Goal: Information Seeking & Learning: Check status

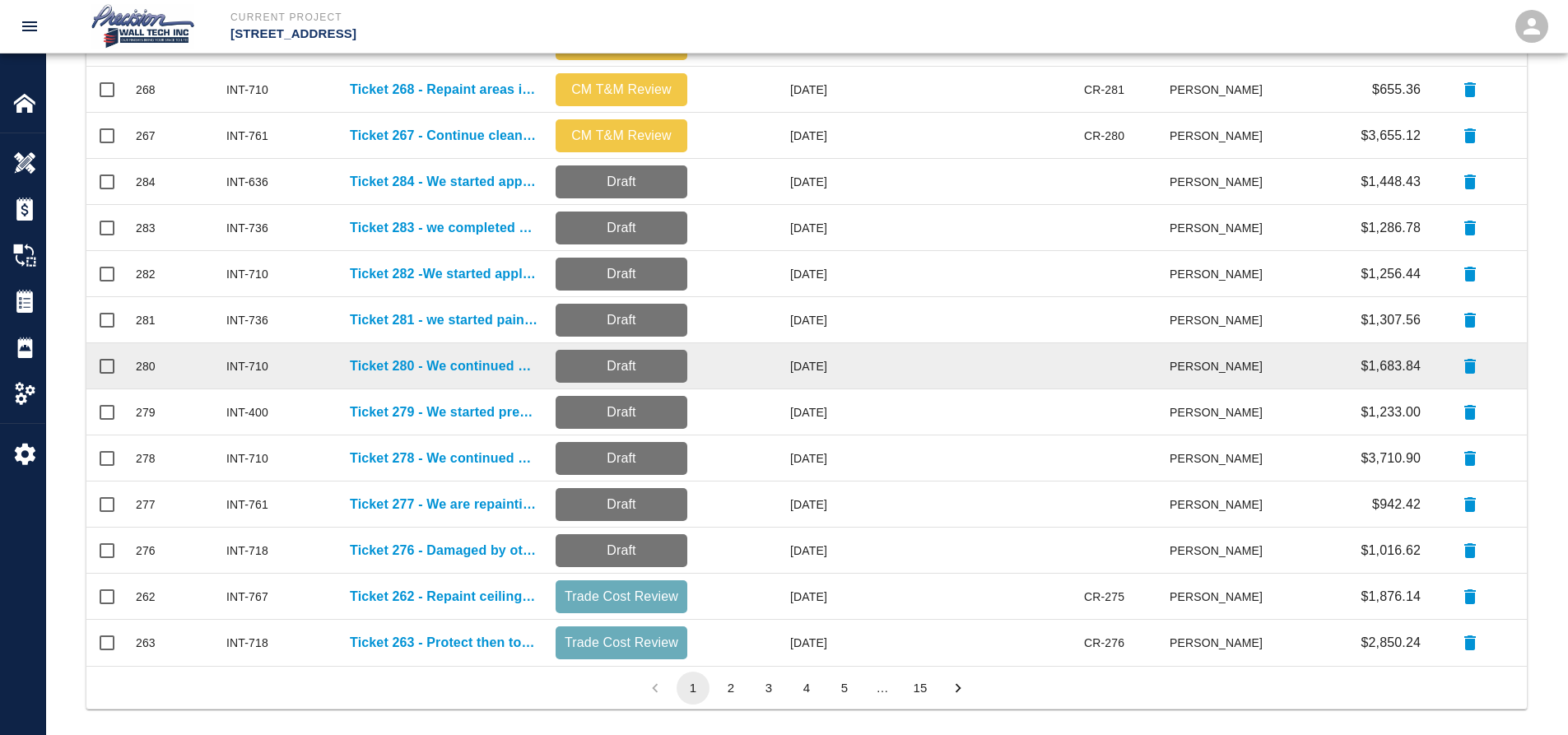
scroll to position [391, 0]
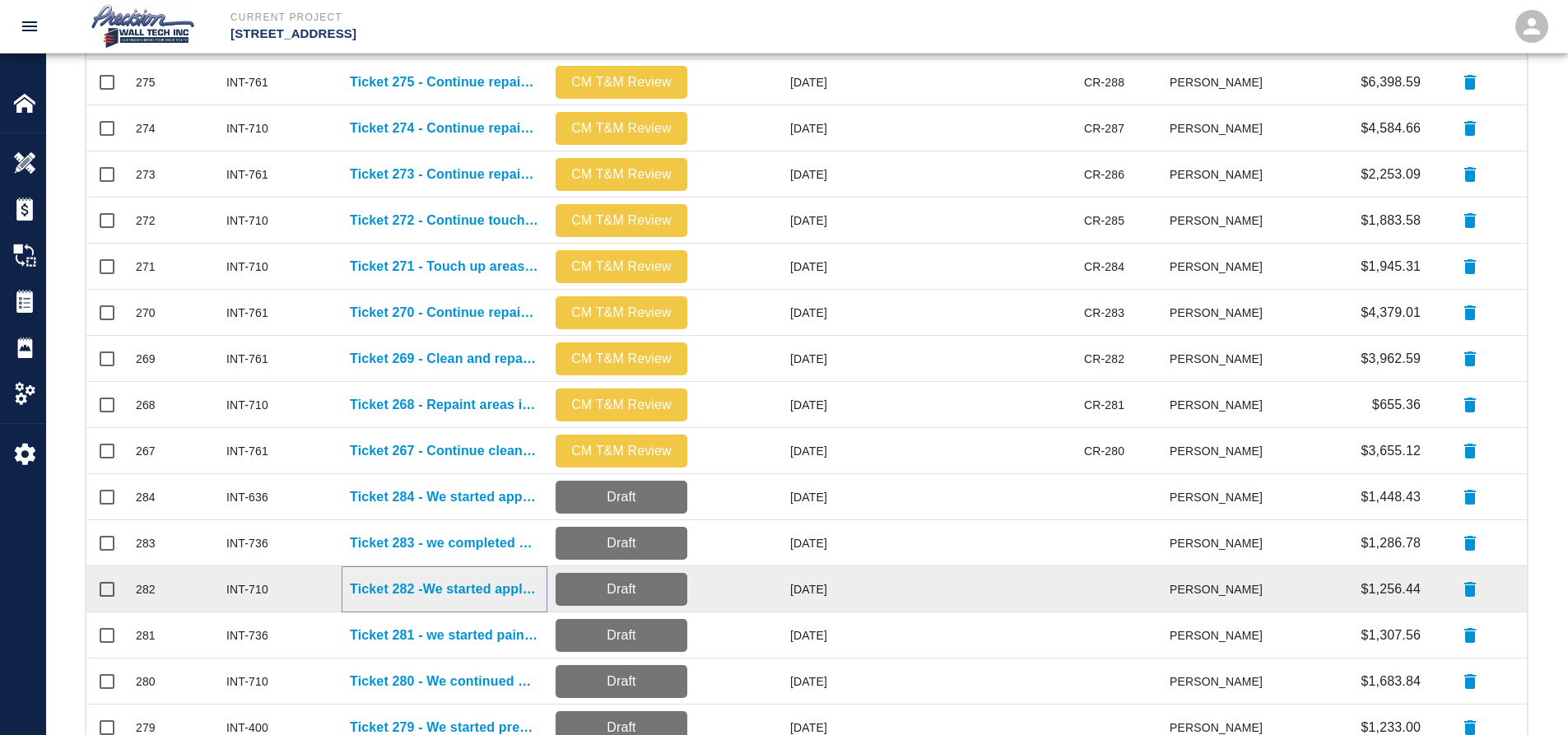
click at [427, 587] on p "Ticket 282 -We started applying primer and two finish coats" at bounding box center [445, 589] width 190 height 20
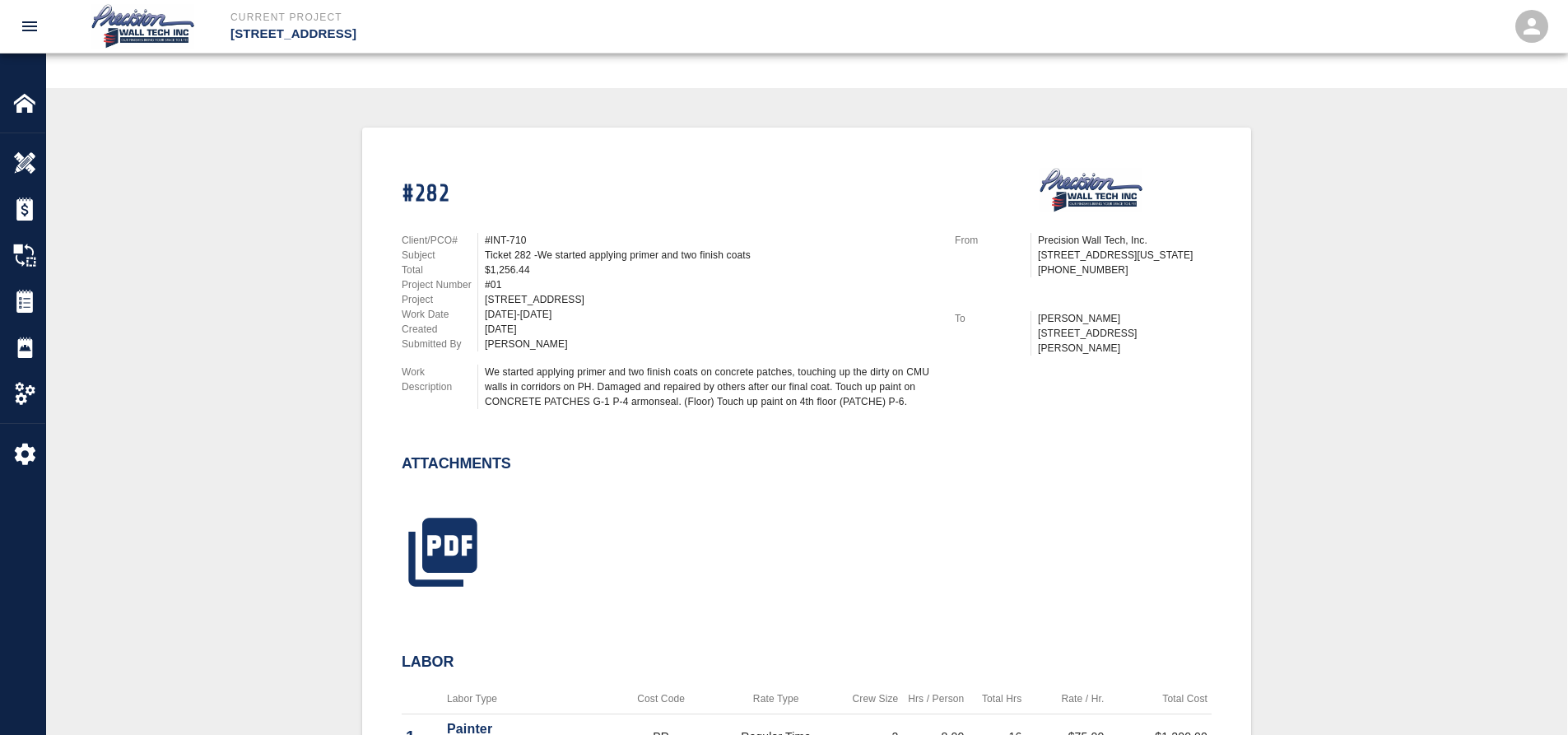
scroll to position [330, 0]
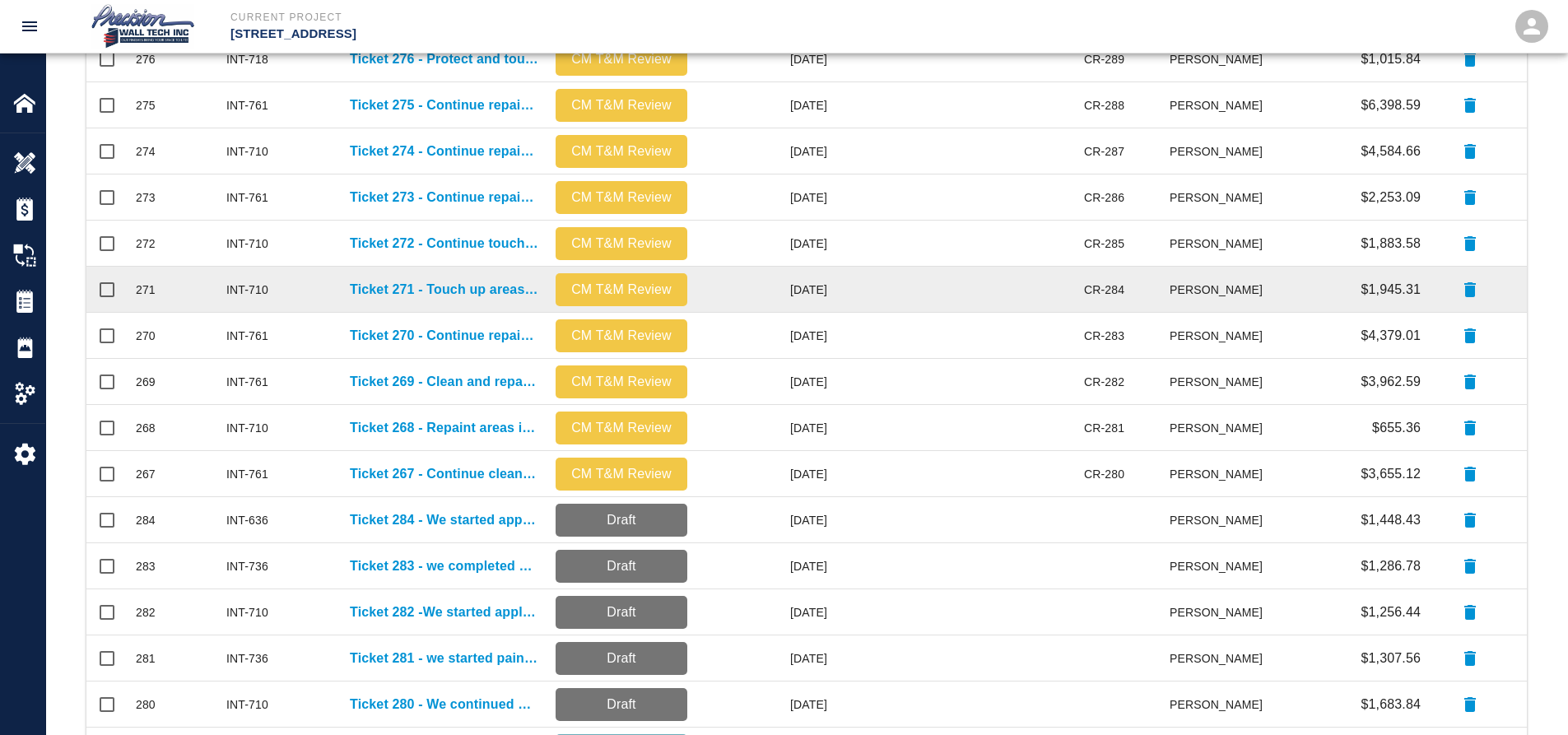
scroll to position [720, 0]
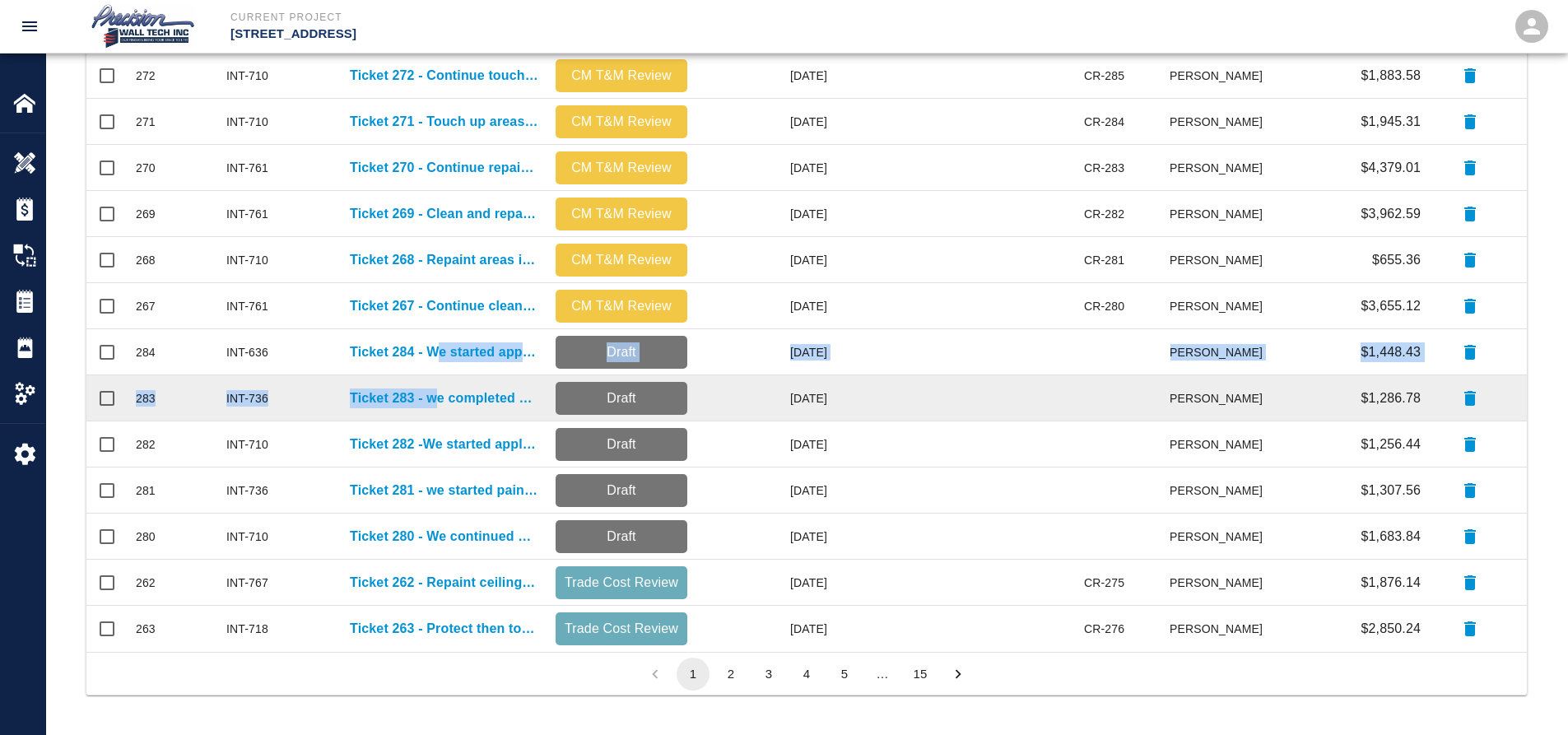
drag, startPoint x: 456, startPoint y: 367, endPoint x: 452, endPoint y: 393, distance: 26.3
click at [452, 393] on div "279 INT-400 Ticket 279 - Prep and paint elevator returns on G2 level CM T&M Rev…" at bounding box center [808, 190] width 1442 height 922
click at [472, 396] on p "Ticket 283 - we completed painting the intumescent paint" at bounding box center [445, 398] width 190 height 20
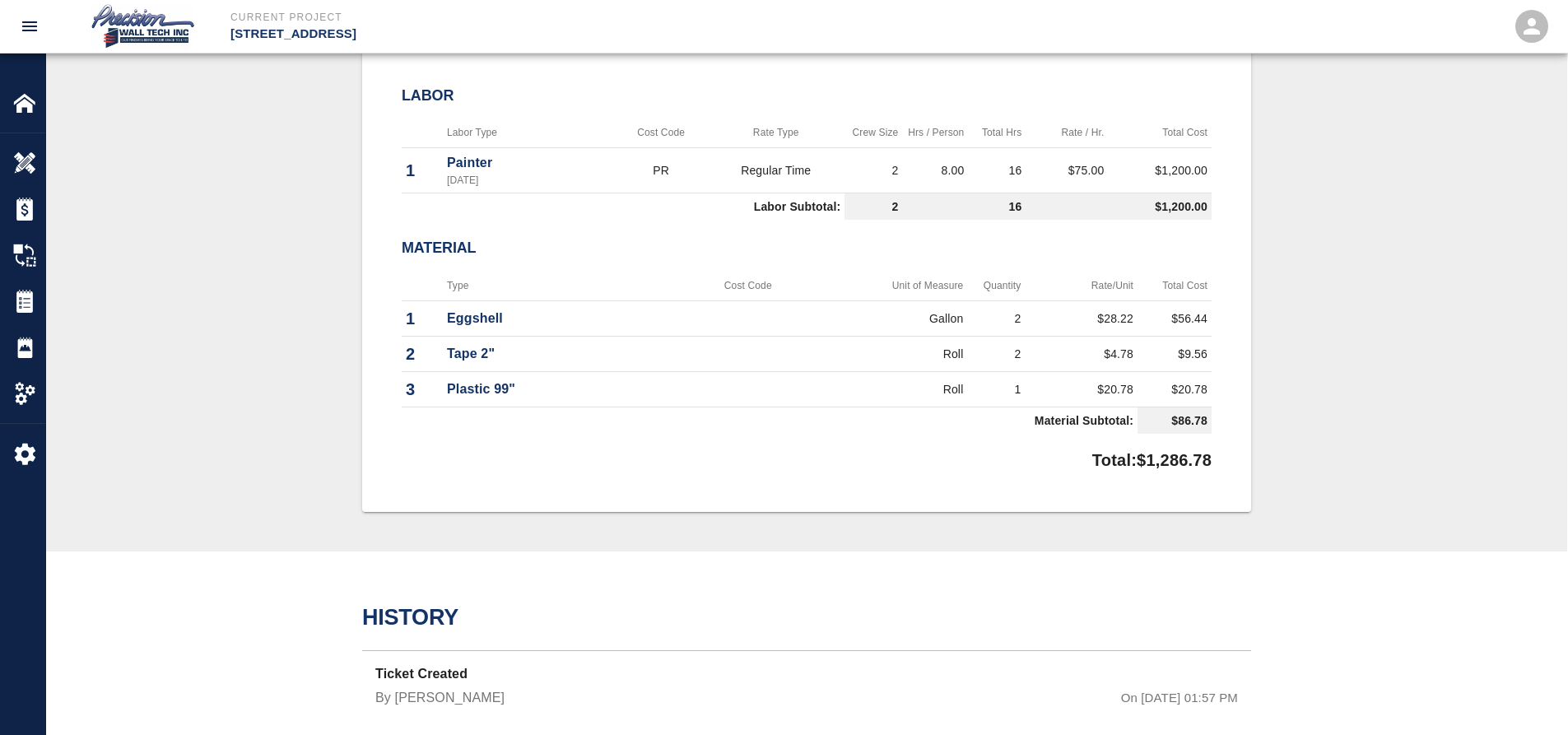
scroll to position [901, 0]
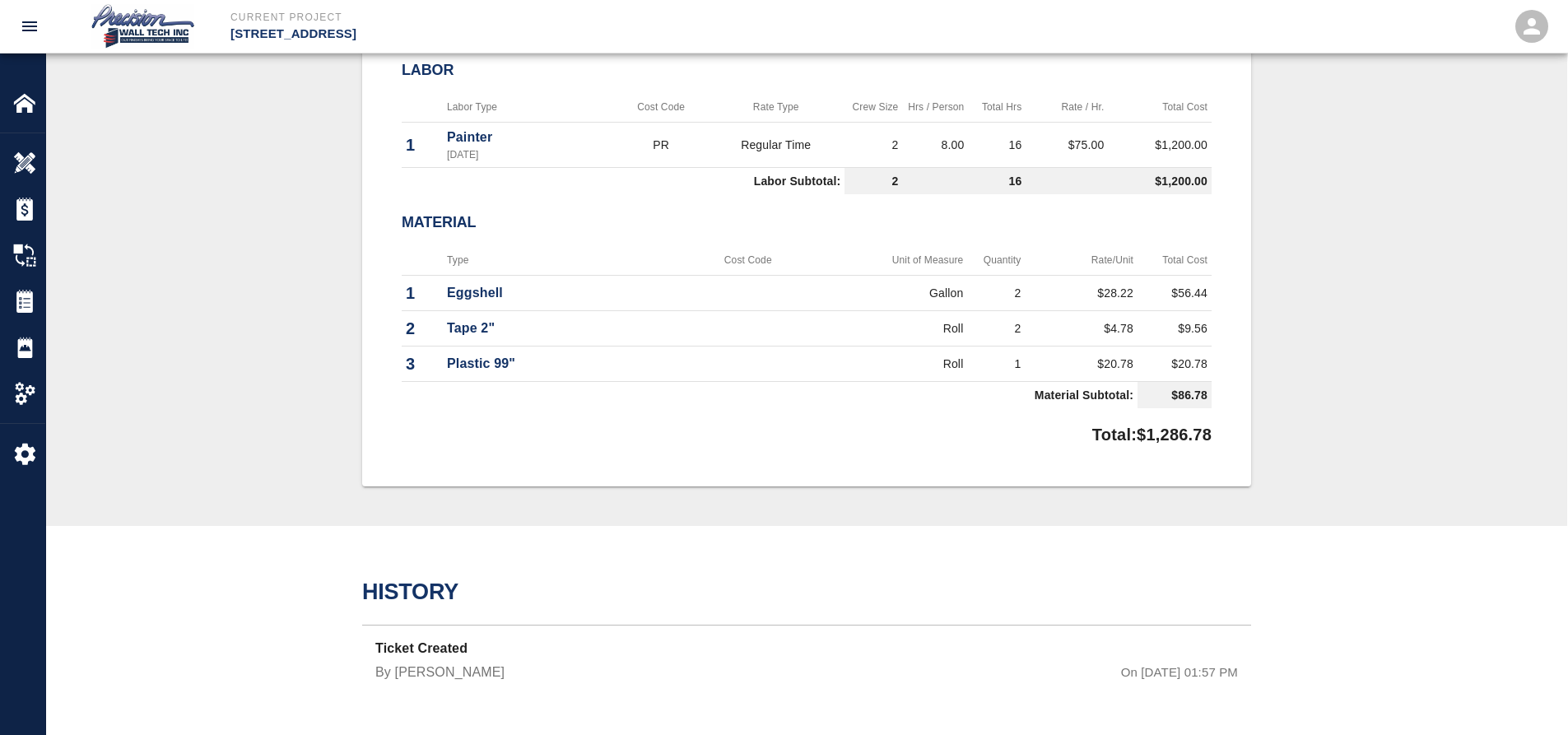
click at [669, 215] on div "#283 Client/PCO# #INT-736 Subject Ticket 283 - we completed painting the intume…" at bounding box center [807, 11] width 1442 height 950
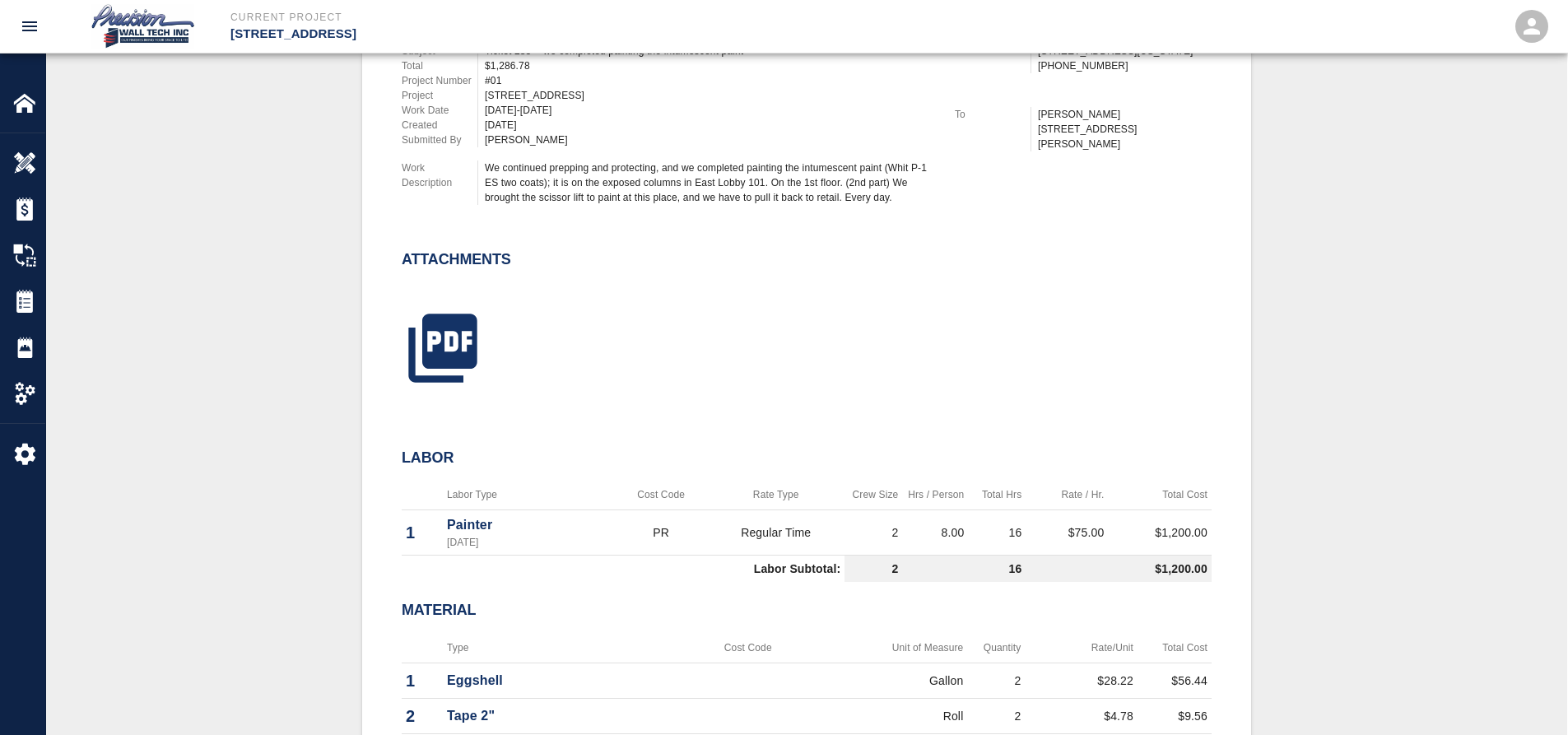
scroll to position [242, 0]
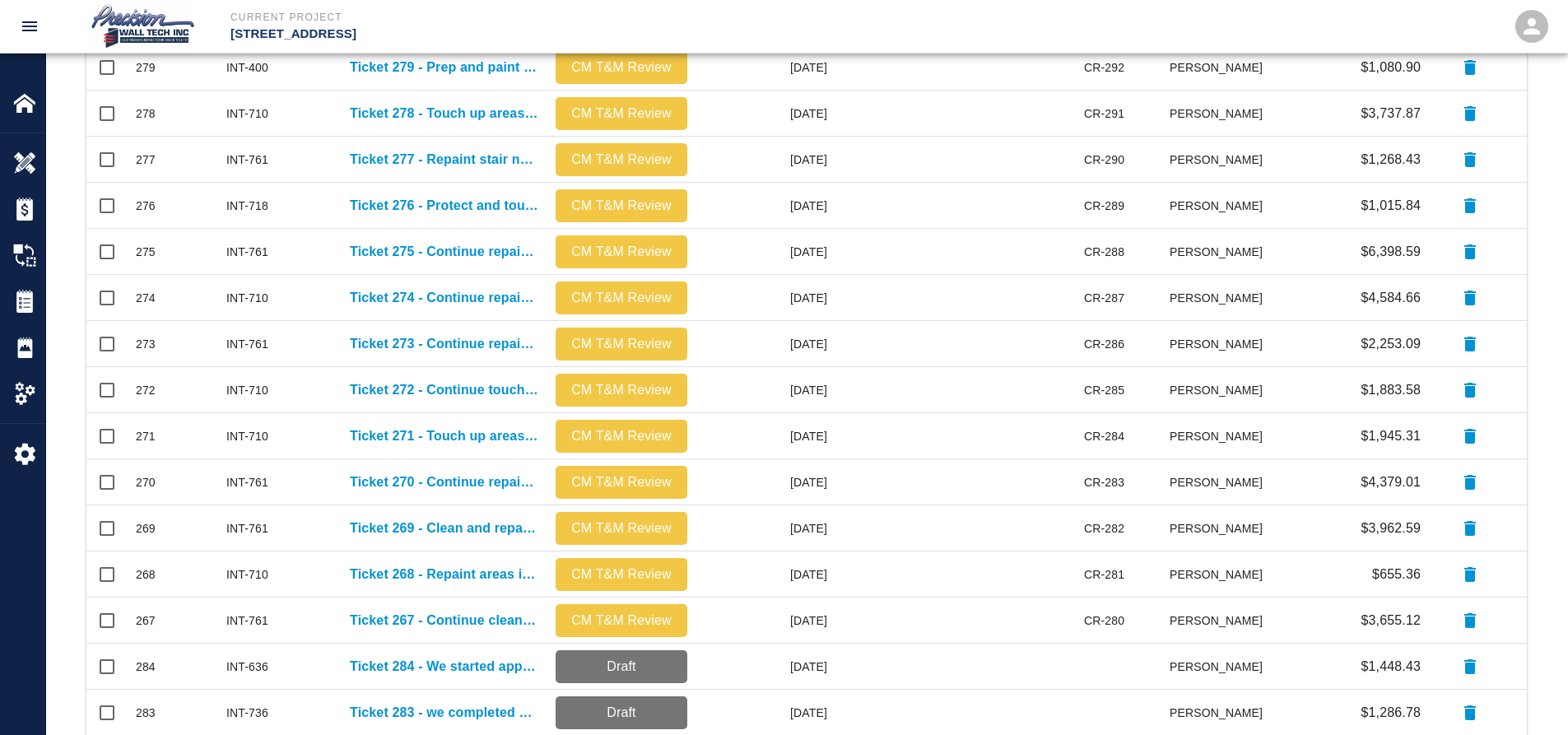
scroll to position [659, 0]
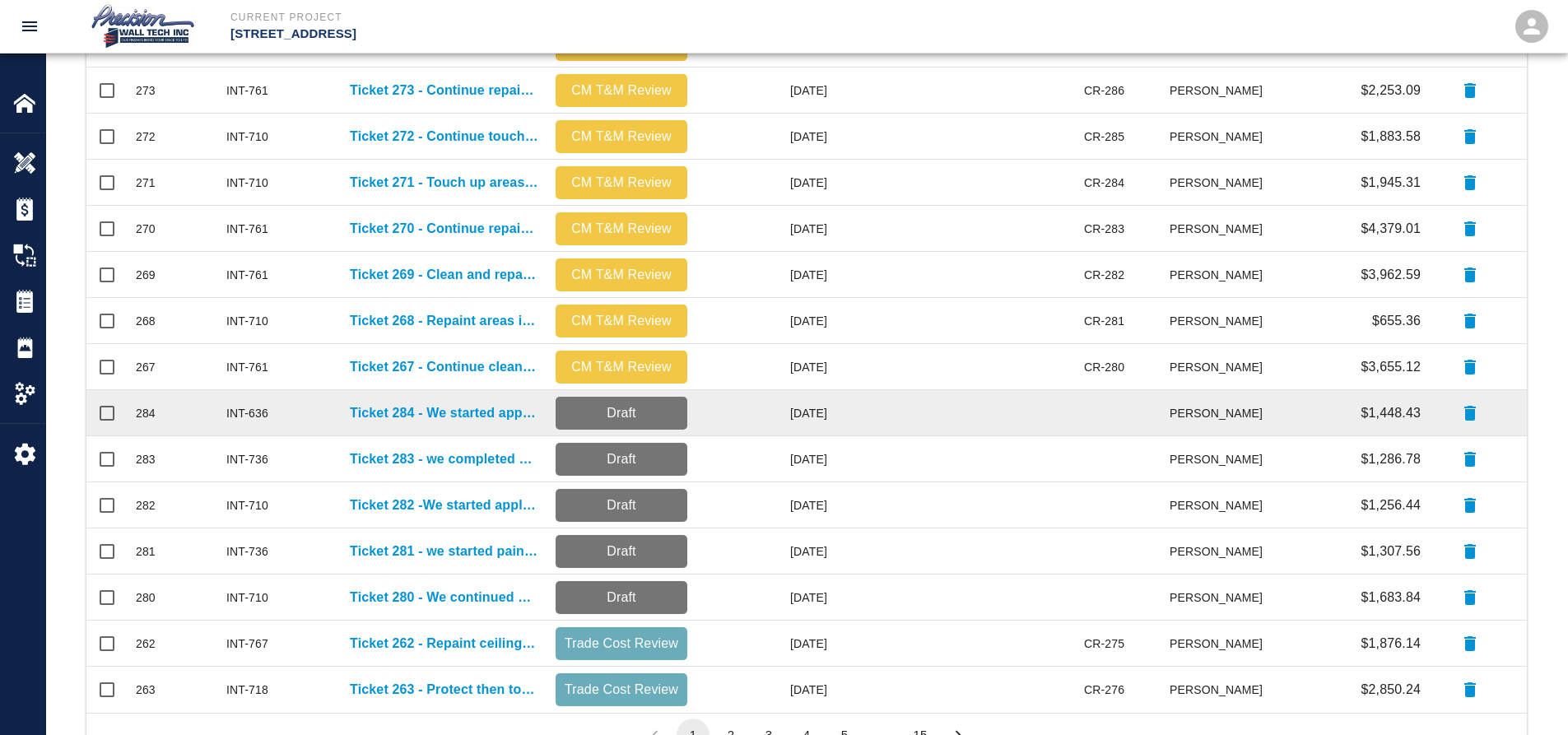
drag, startPoint x: 466, startPoint y: 424, endPoint x: 479, endPoint y: 413, distance: 17.0
click at [471, 420] on div "Ticket 284 - We started applying two finish coats on conduits installed after o…" at bounding box center [444, 413] width 206 height 46
click at [479, 412] on p "Ticket 284 - We started applying two finish coats on conduits installed after o…" at bounding box center [445, 413] width 190 height 20
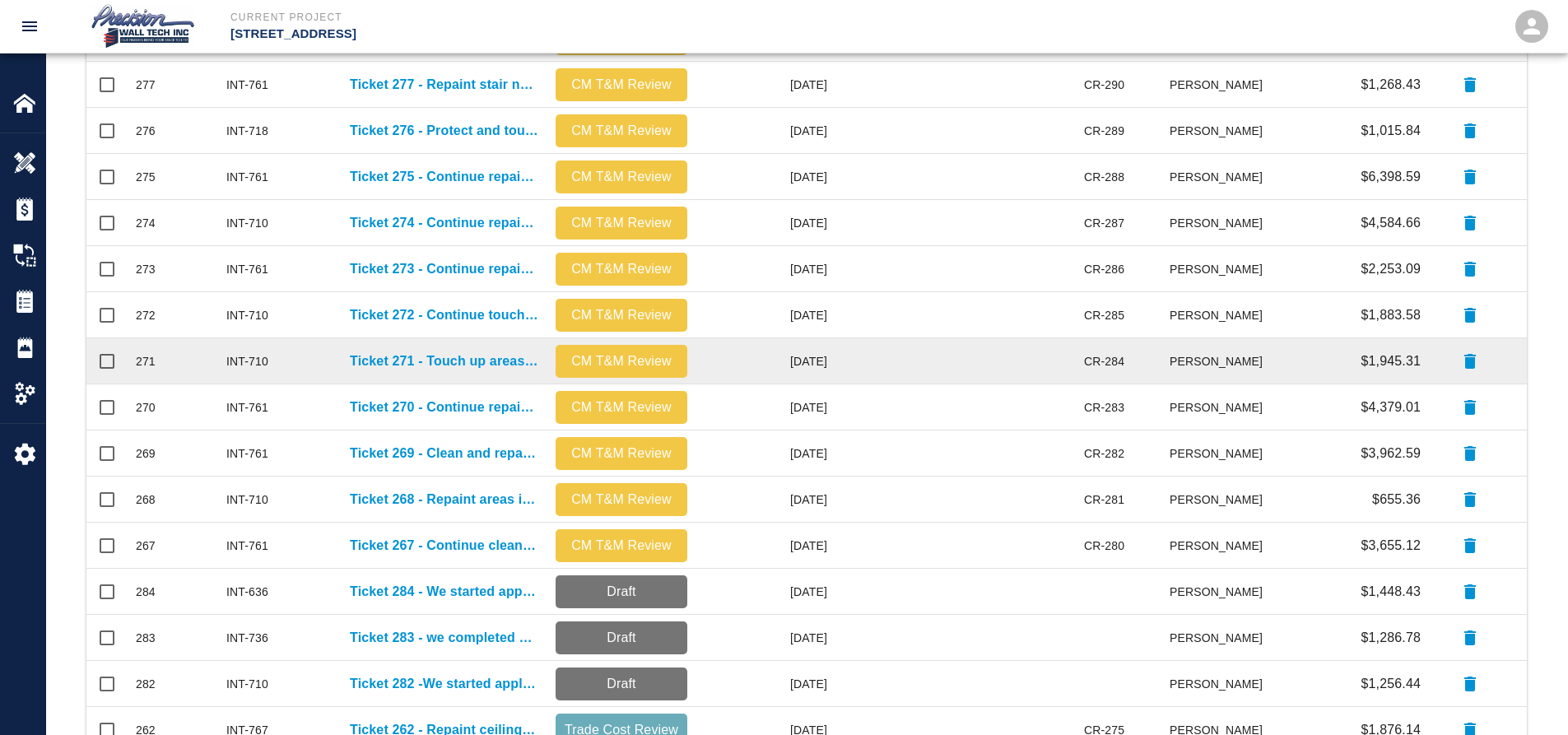
scroll to position [720, 0]
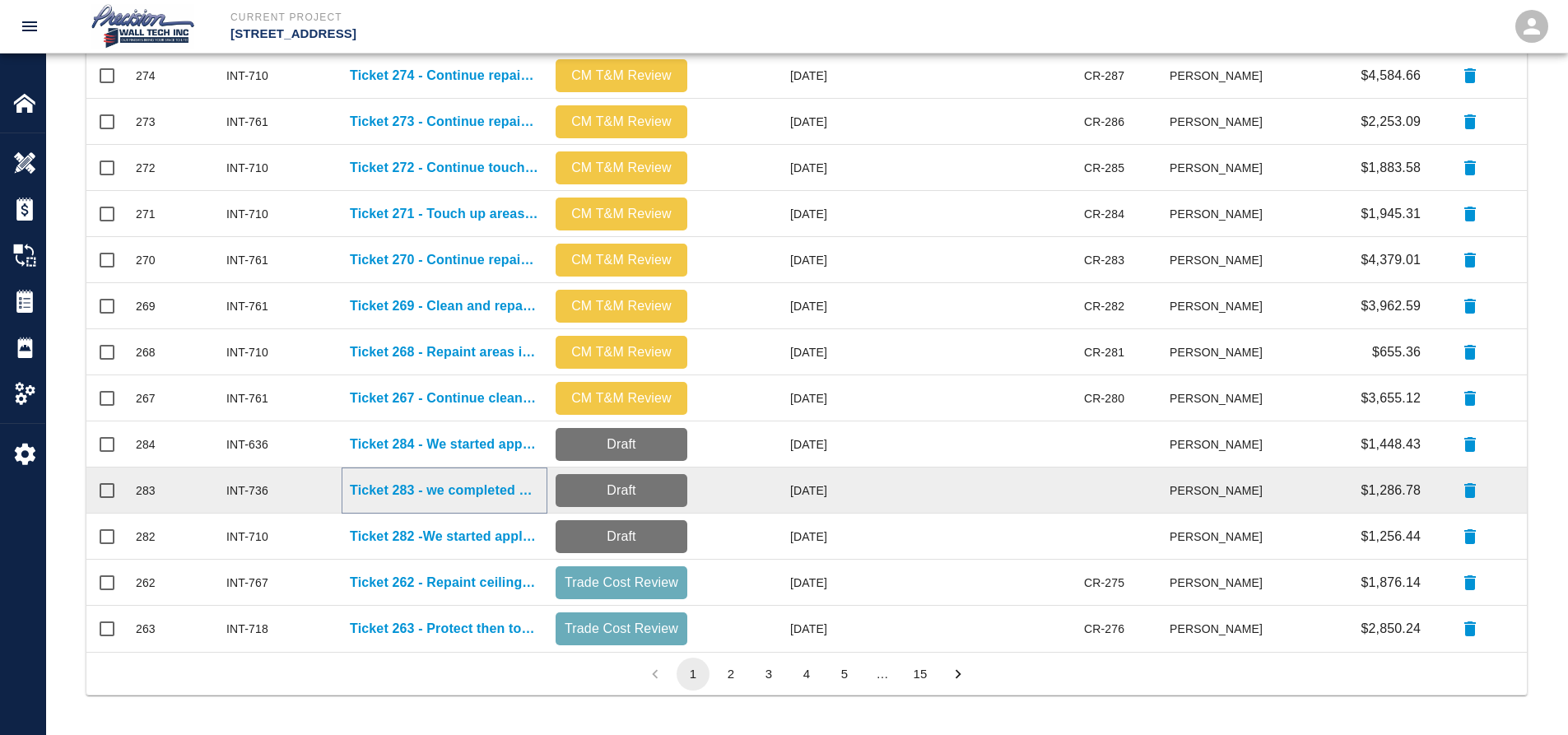
click at [438, 493] on p "Ticket 283 - we completed painting the intumescent paint" at bounding box center [445, 491] width 190 height 20
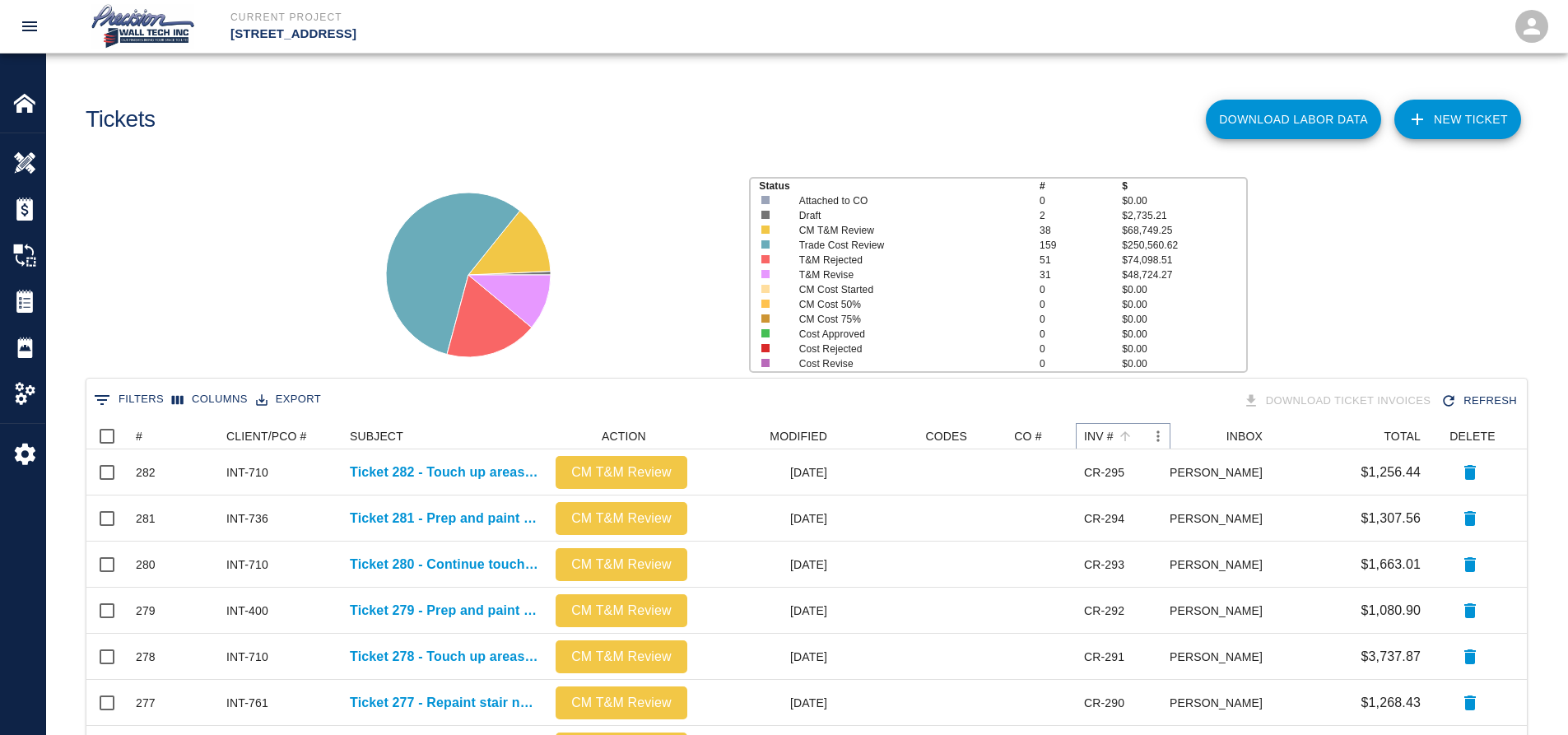
click at [1154, 440] on icon "Menu" at bounding box center [1158, 436] width 17 height 17
click at [1160, 436] on icon "Menu" at bounding box center [1158, 436] width 17 height 17
click at [904, 379] on div "0 Filters Columns Export Download Ticket Invoices Refresh" at bounding box center [807, 401] width 1441 height 45
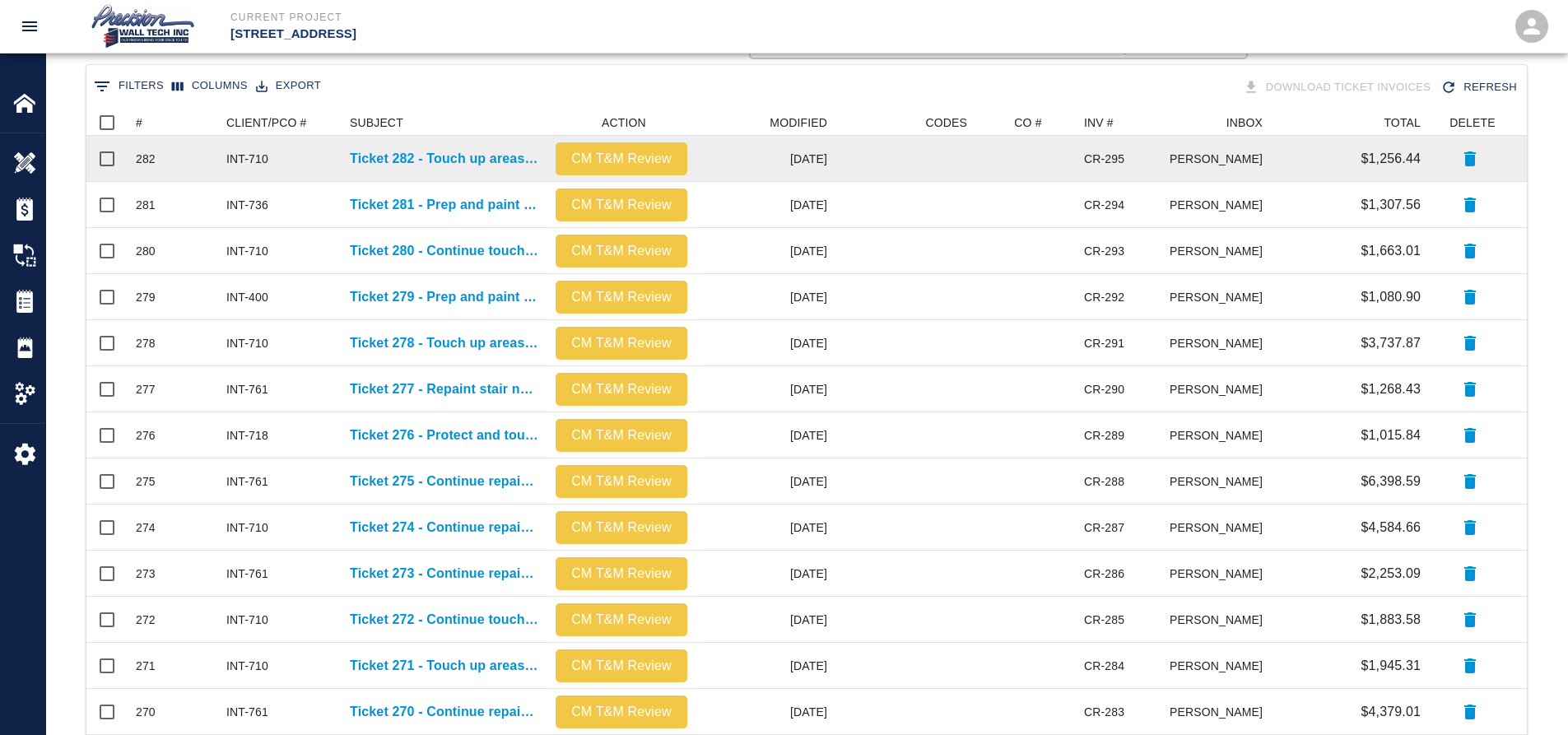
scroll to position [330, 0]
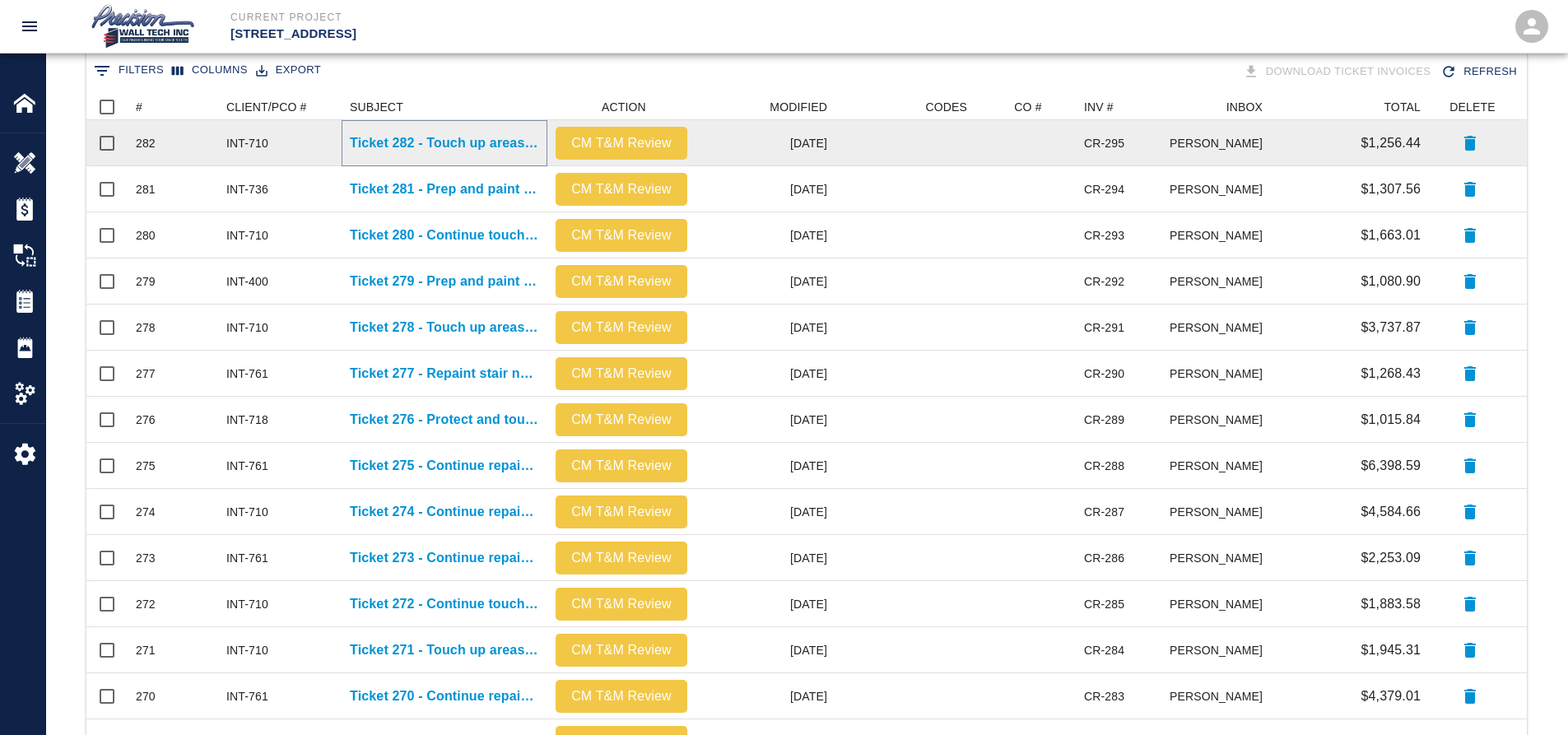
click at [468, 141] on p "Ticket 282 - Touch up areas on G1 and PH level" at bounding box center [445, 144] width 190 height 20
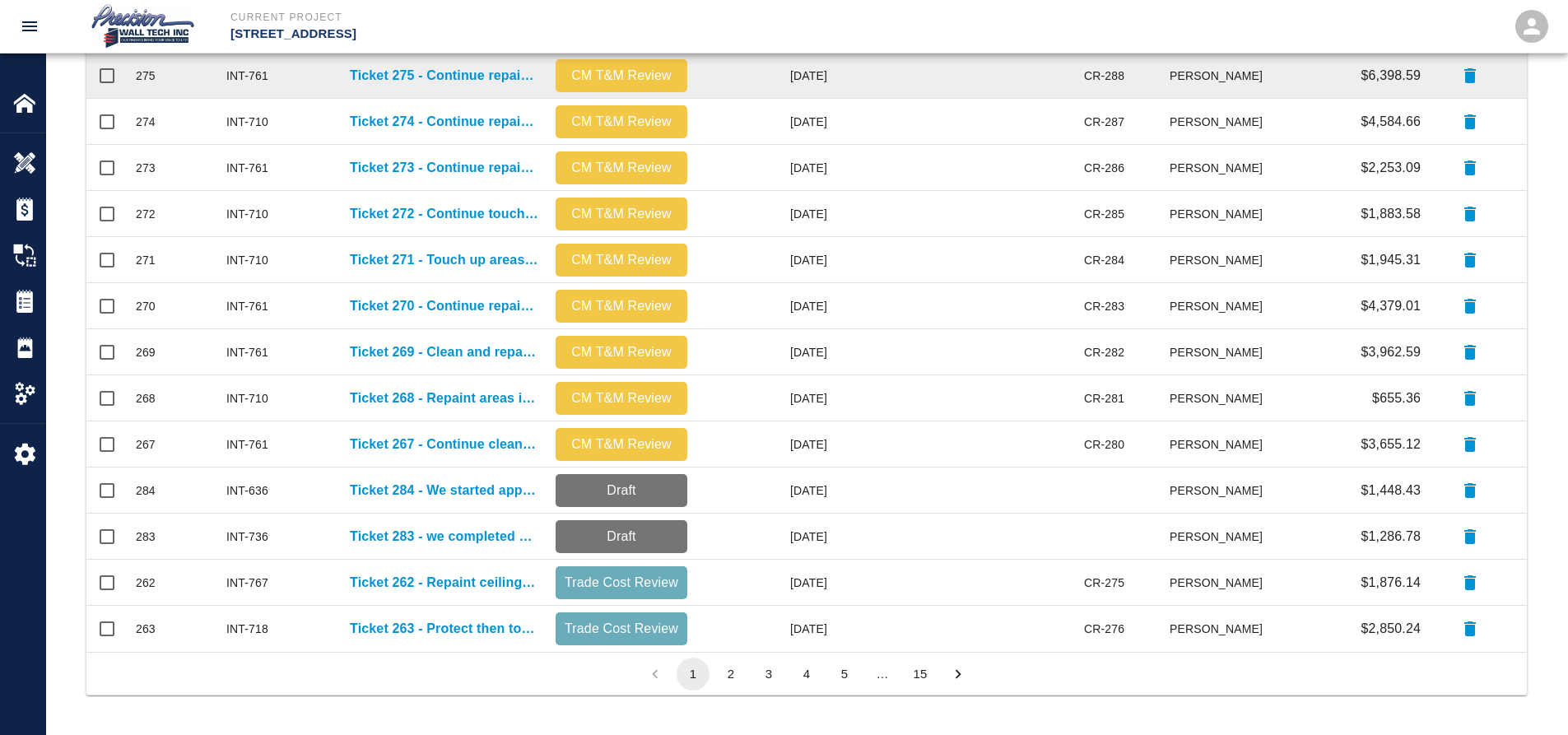
scroll to position [937, 1428]
